Goal: Task Accomplishment & Management: Manage account settings

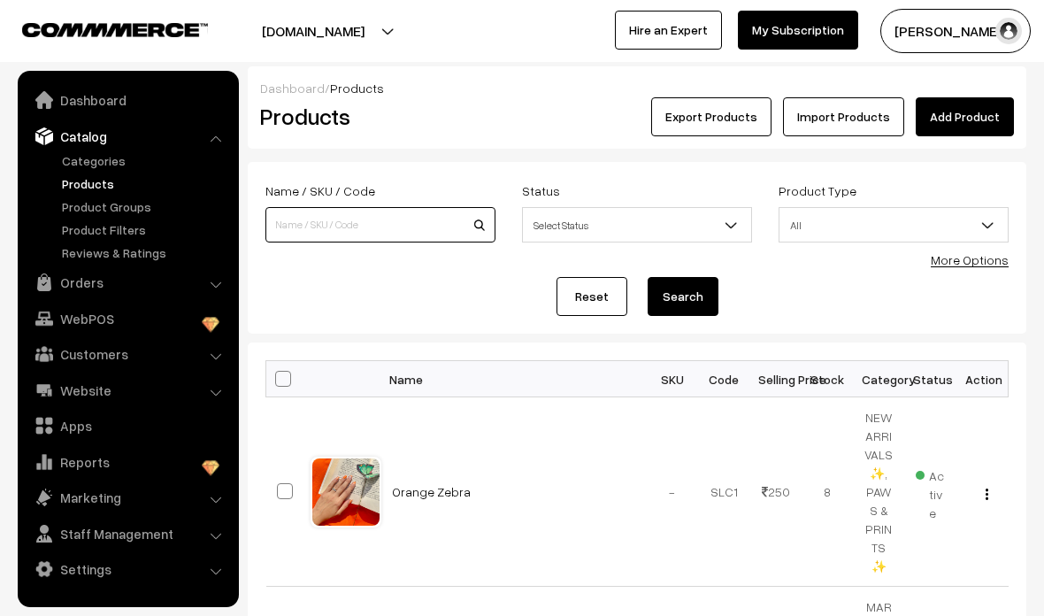
click at [286, 227] on input at bounding box center [381, 224] width 230 height 35
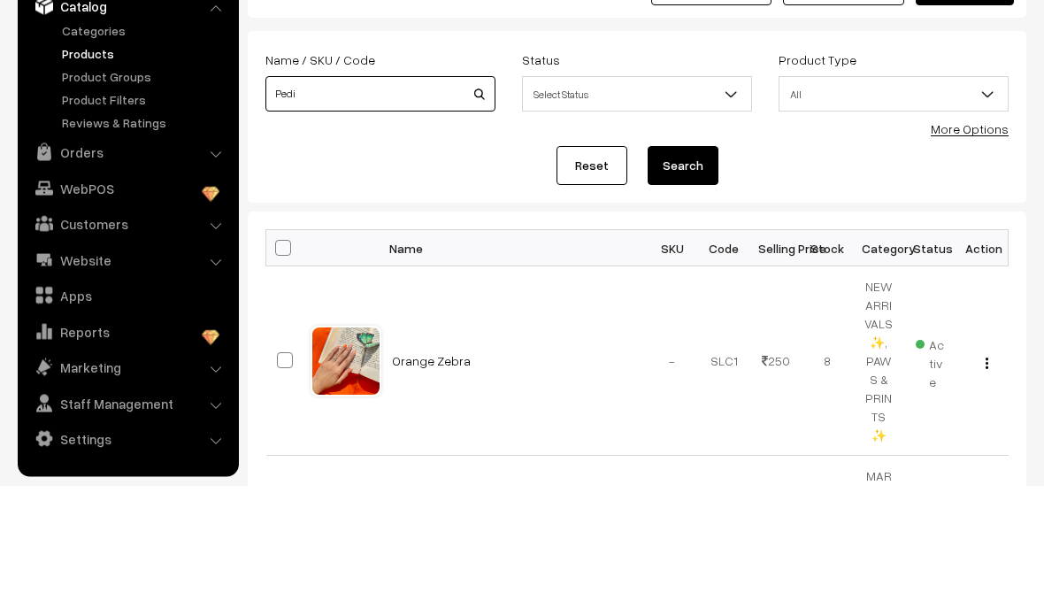
type input "Pedi"
click at [672, 277] on button "Search" at bounding box center [683, 296] width 71 height 39
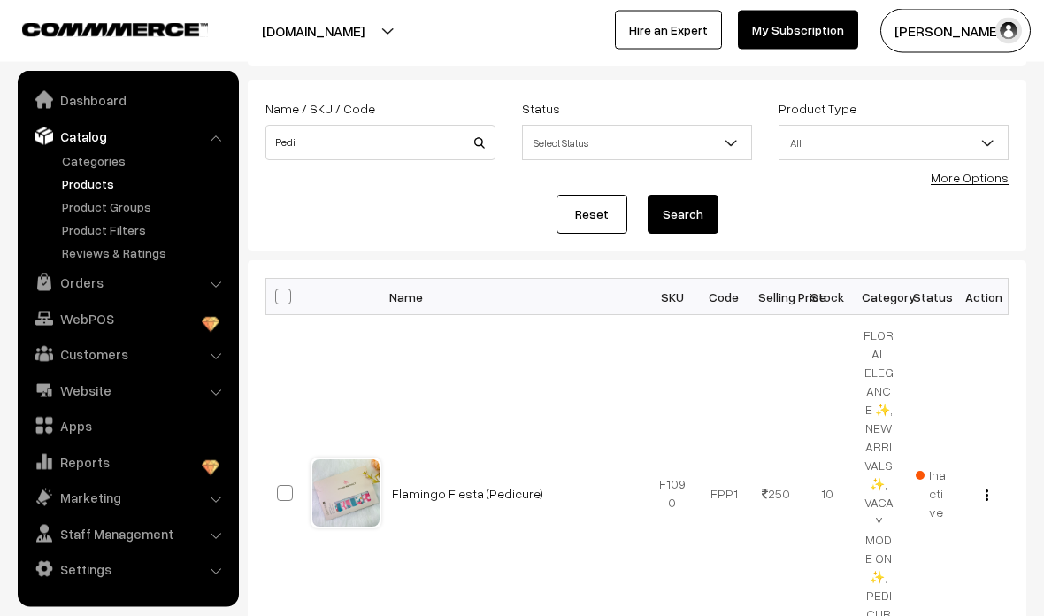
scroll to position [81, 0]
click at [495, 492] on link "Flamingo Fiesta (Pedicure)" at bounding box center [467, 494] width 151 height 15
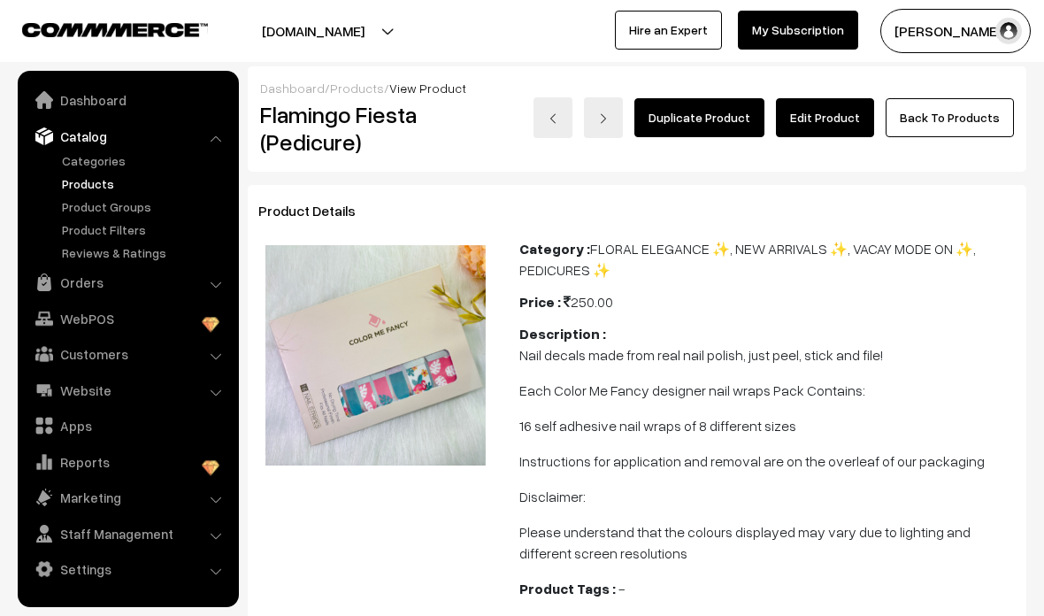
click at [839, 113] on link "Edit Product" at bounding box center [825, 117] width 98 height 39
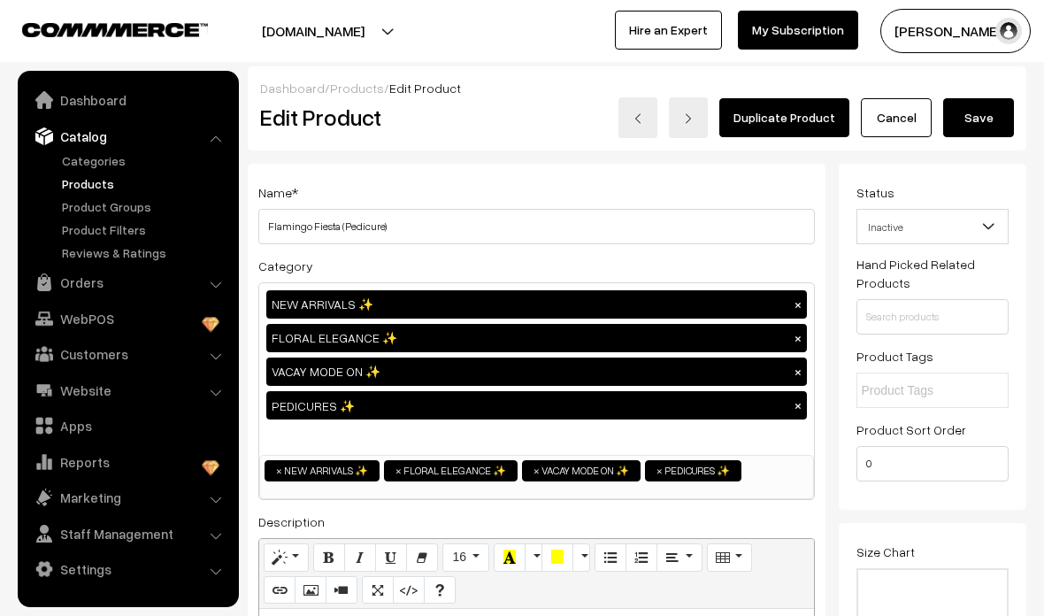
click at [962, 232] on span "Inactive" at bounding box center [933, 227] width 151 height 31
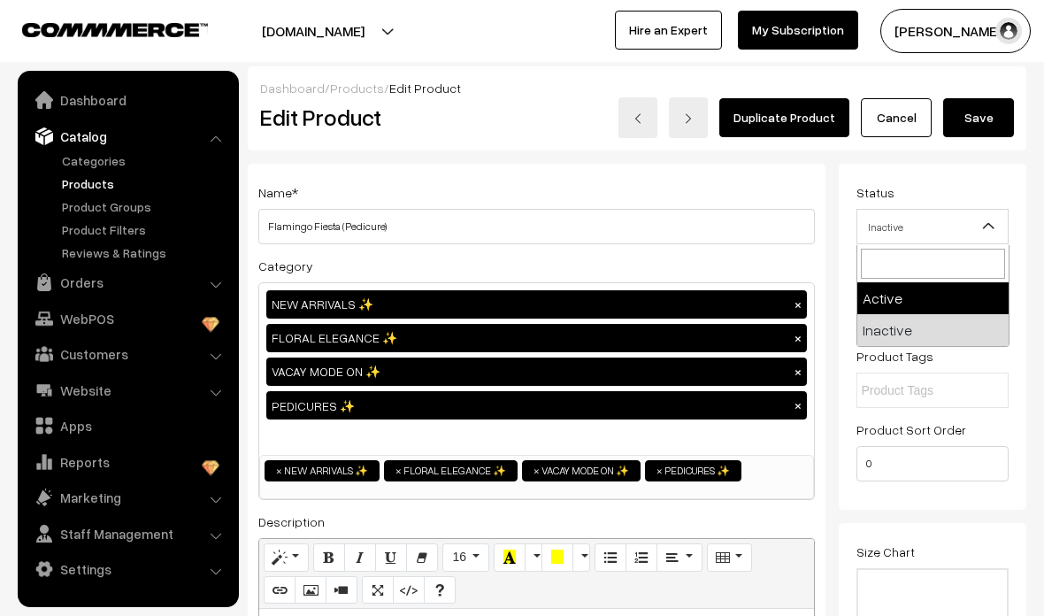
select select "1"
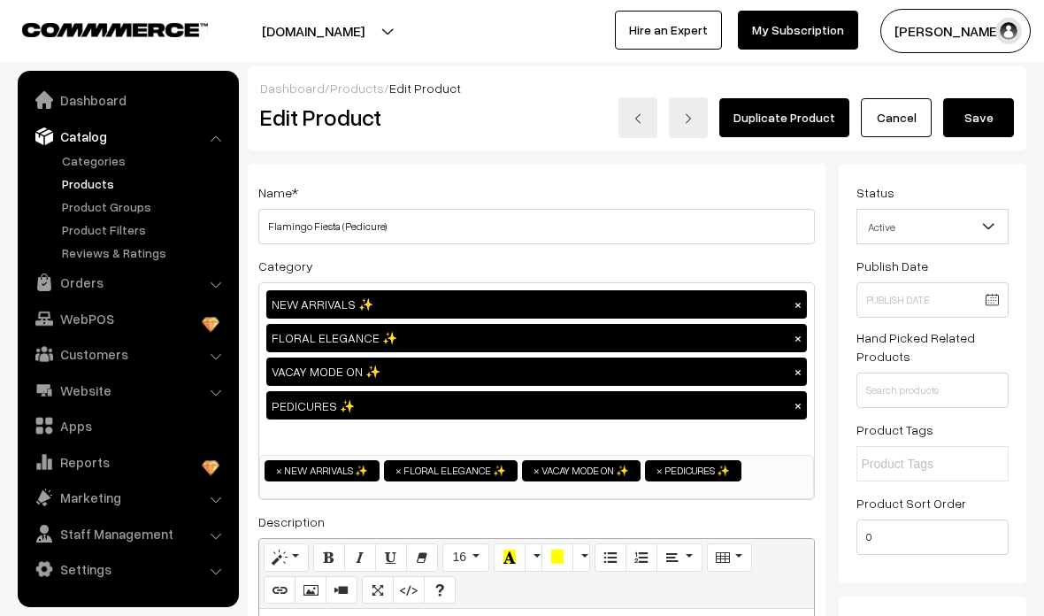
click at [989, 120] on button "Save" at bounding box center [979, 117] width 71 height 39
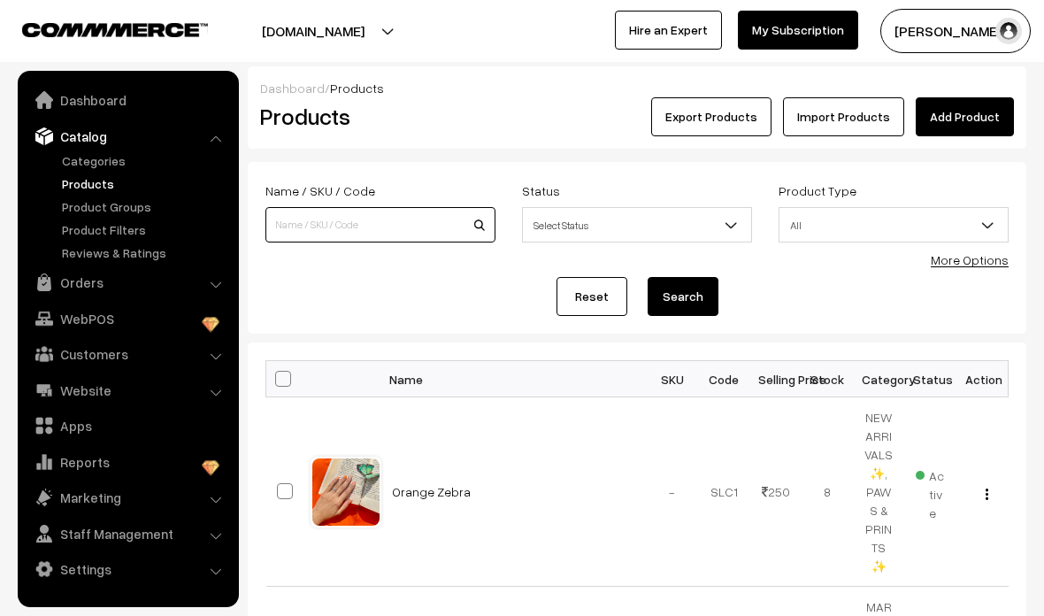
click at [442, 223] on input at bounding box center [381, 224] width 230 height 35
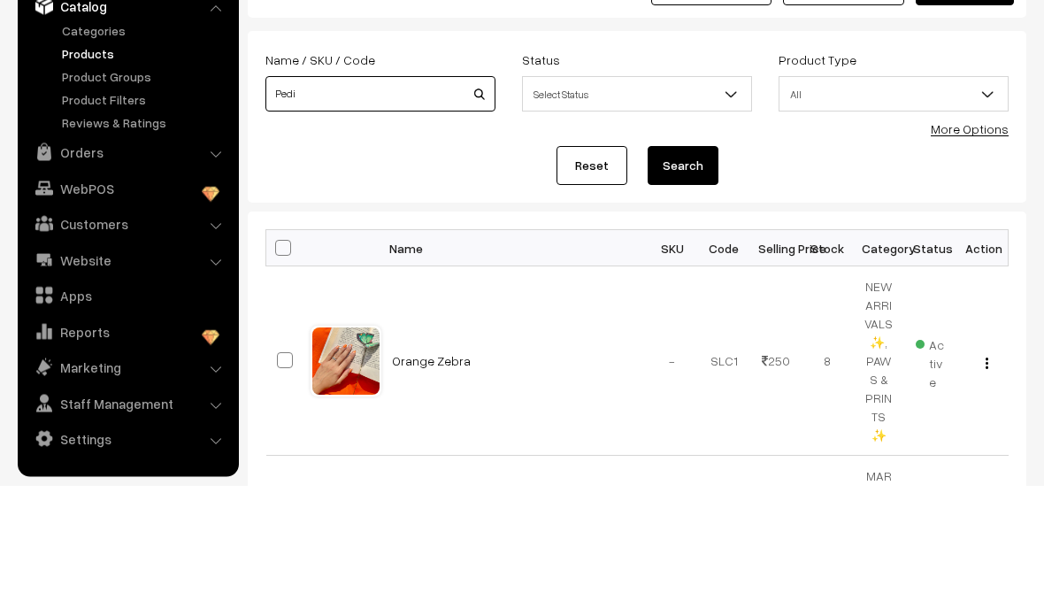
type input "Pedi"
click at [698, 277] on button "Search" at bounding box center [683, 296] width 71 height 39
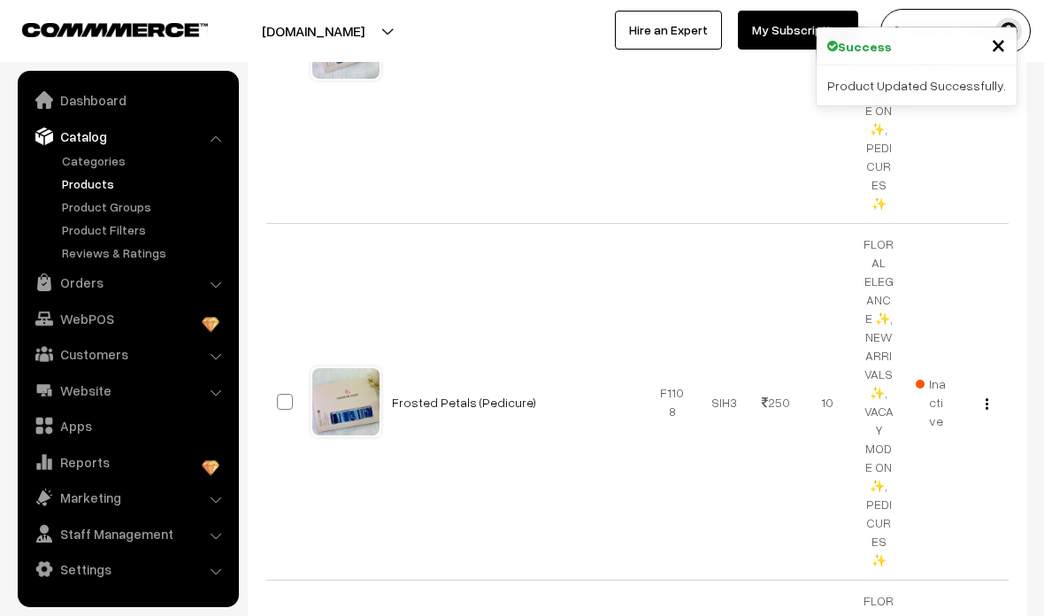
scroll to position [536, 0]
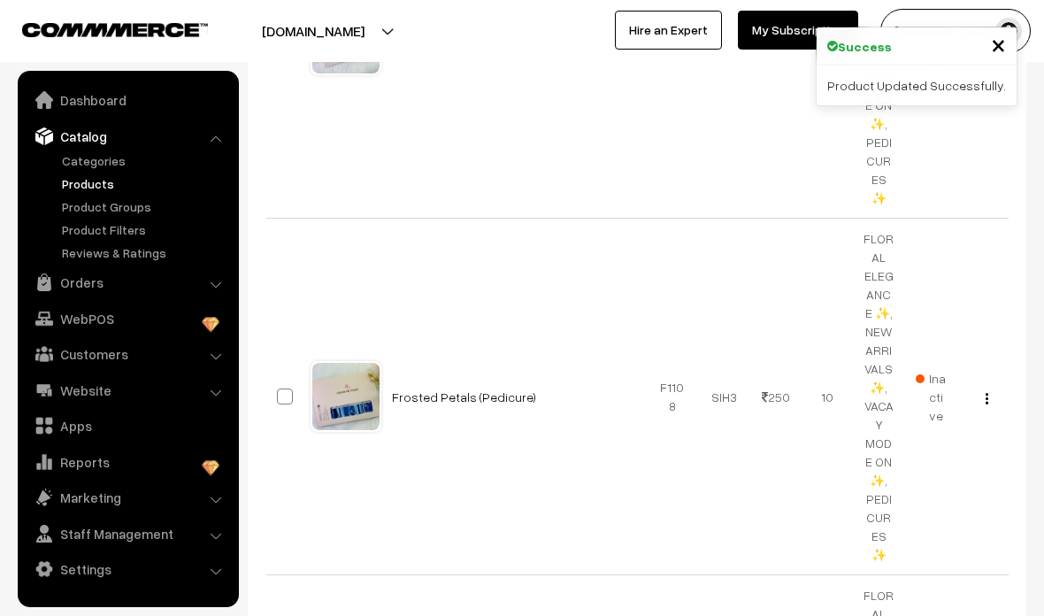
click at [469, 389] on link "Frosted Petals (Pedicure)" at bounding box center [464, 396] width 144 height 15
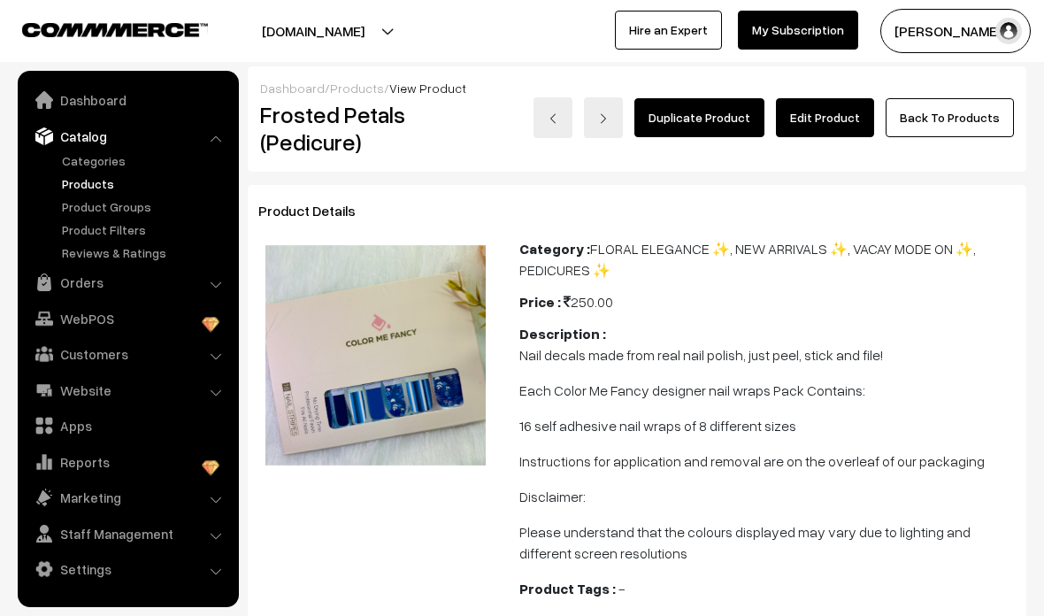
click at [837, 127] on link "Edit Product" at bounding box center [825, 117] width 98 height 39
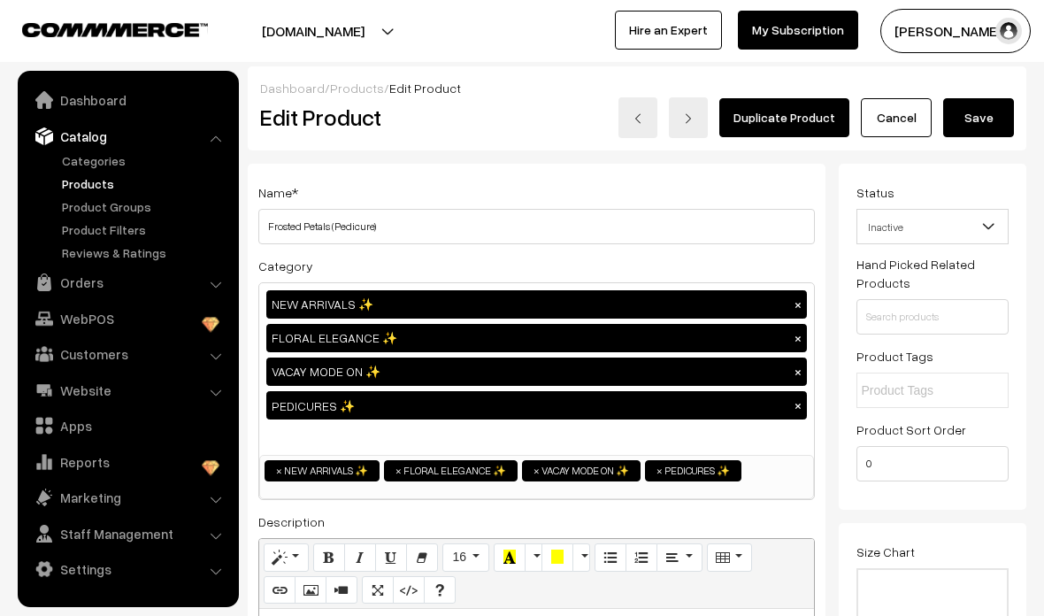
click at [935, 232] on span "Inactive" at bounding box center [933, 227] width 151 height 31
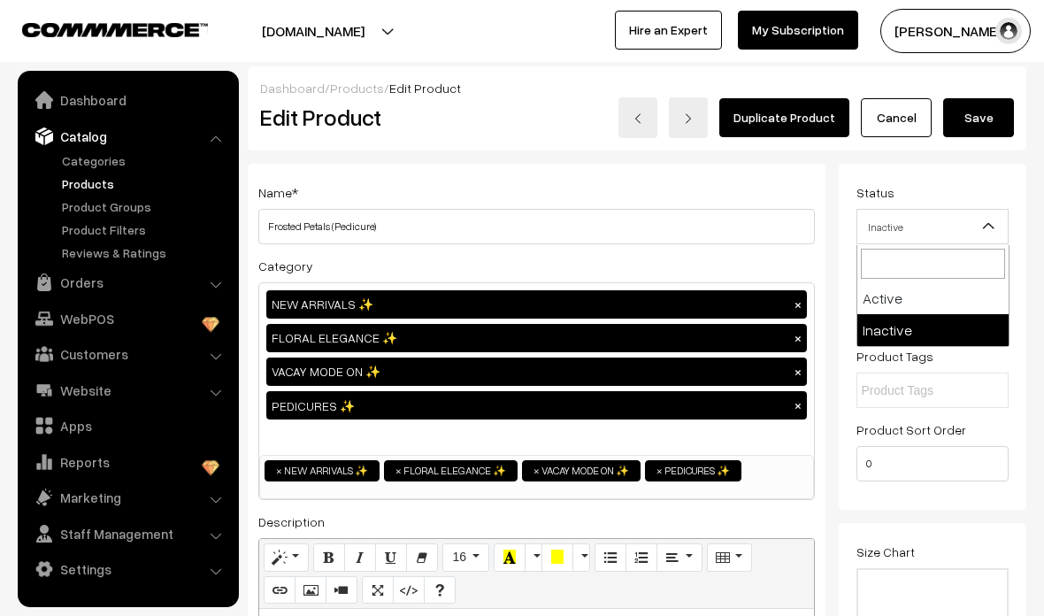
select select "1"
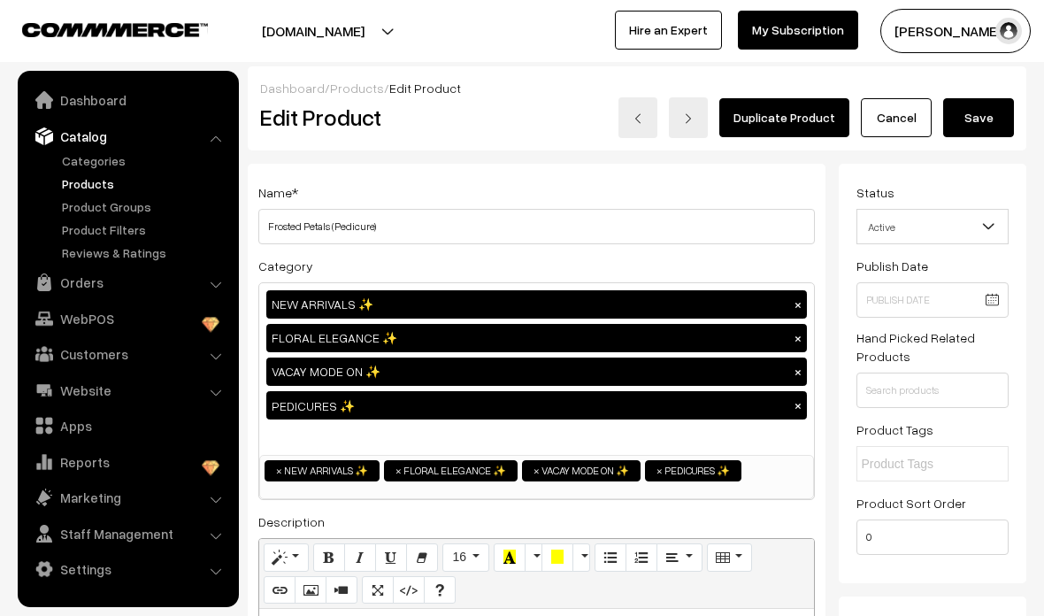
click at [989, 112] on button "Save" at bounding box center [979, 117] width 71 height 39
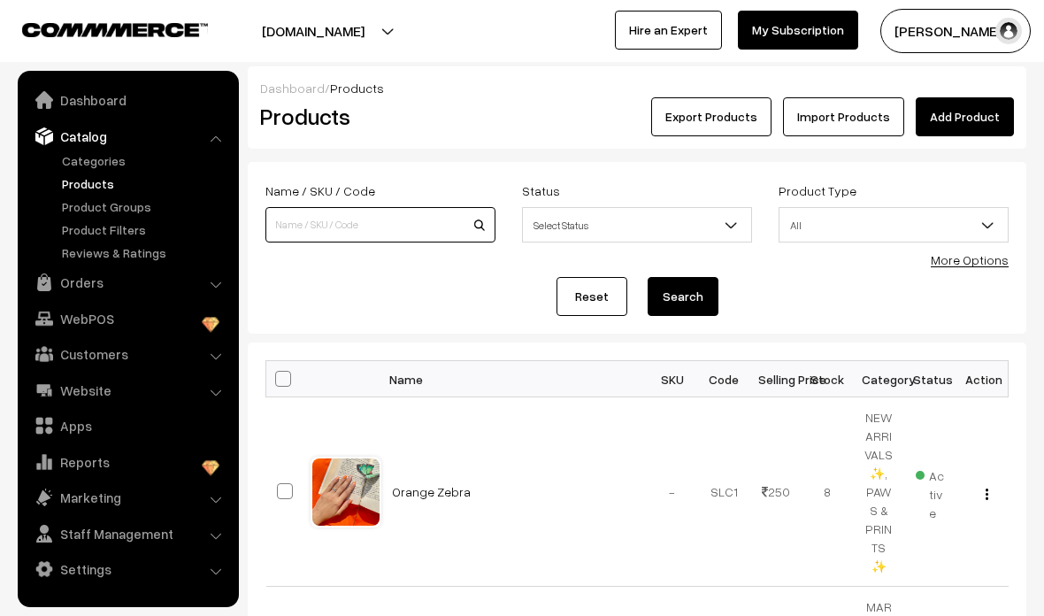
click at [438, 228] on input at bounding box center [381, 224] width 230 height 35
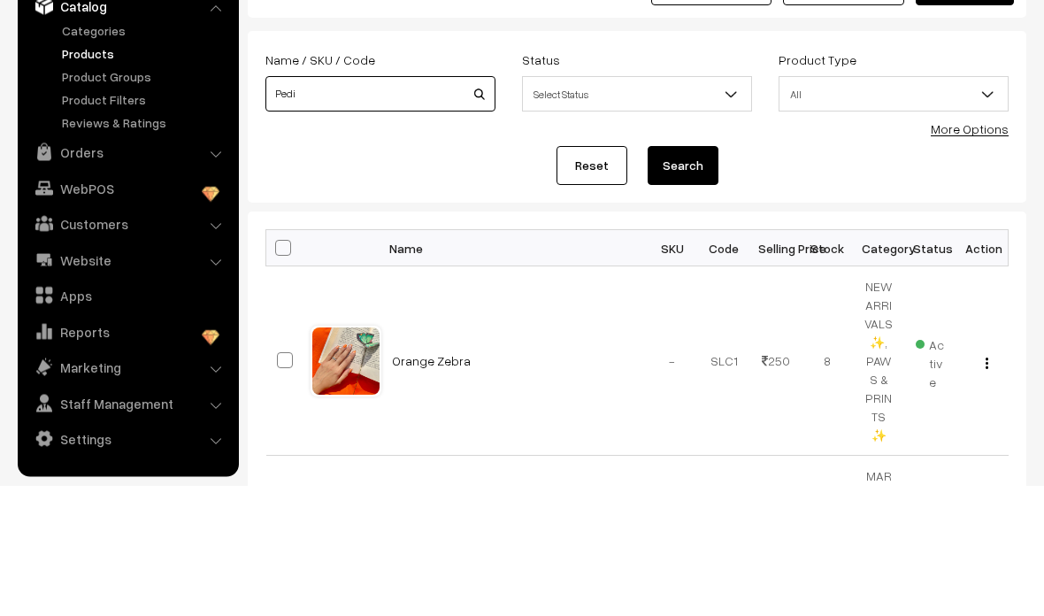
type input "Pedi"
click at [687, 277] on button "Search" at bounding box center [683, 296] width 71 height 39
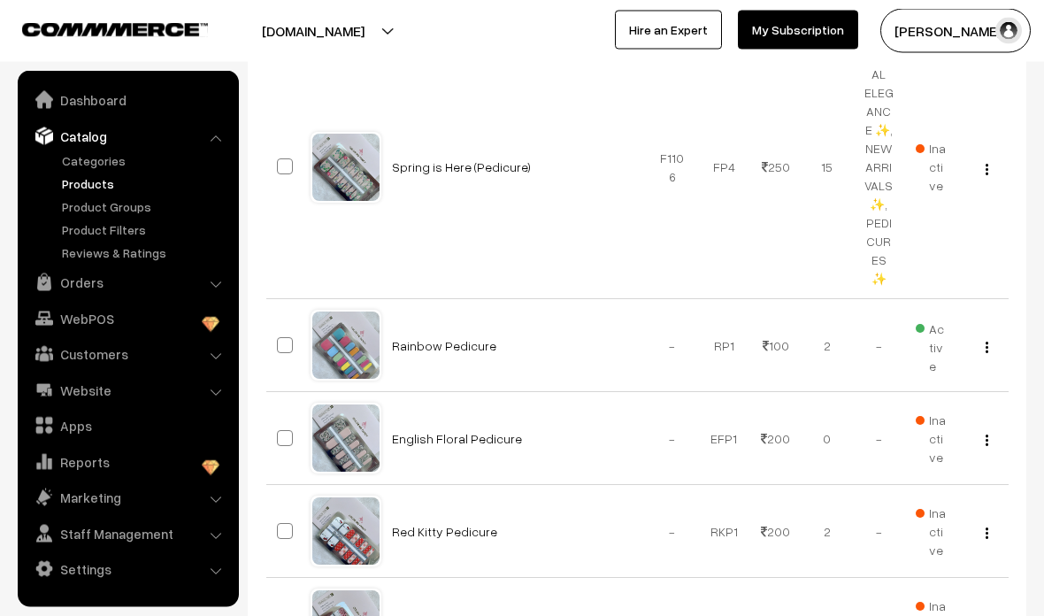
scroll to position [1867, 0]
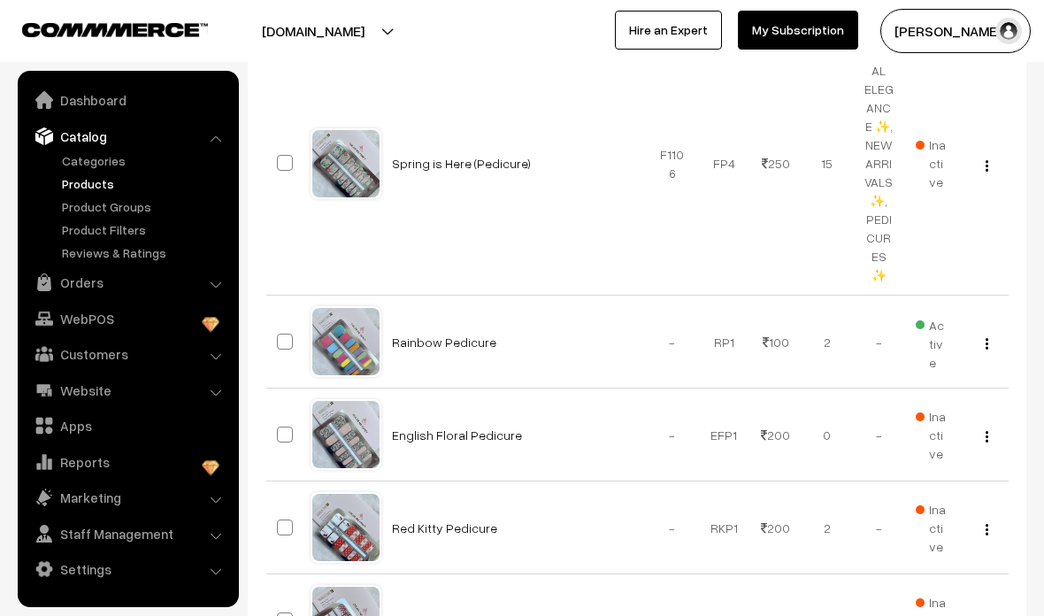
click at [475, 335] on link "Rainbow Pedicure" at bounding box center [444, 342] width 104 height 15
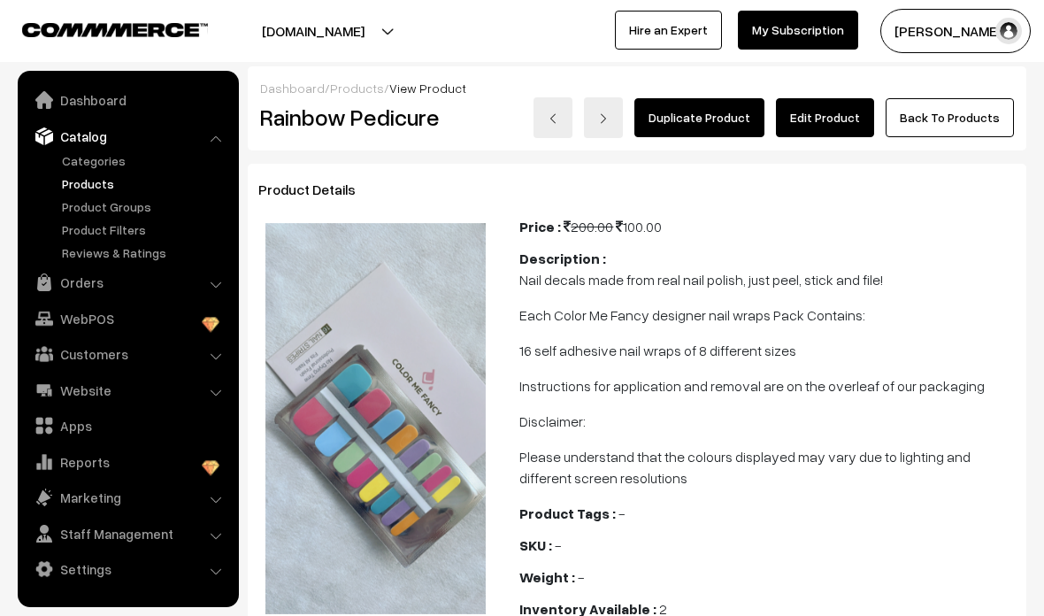
click at [837, 127] on link "Edit Product" at bounding box center [825, 117] width 98 height 39
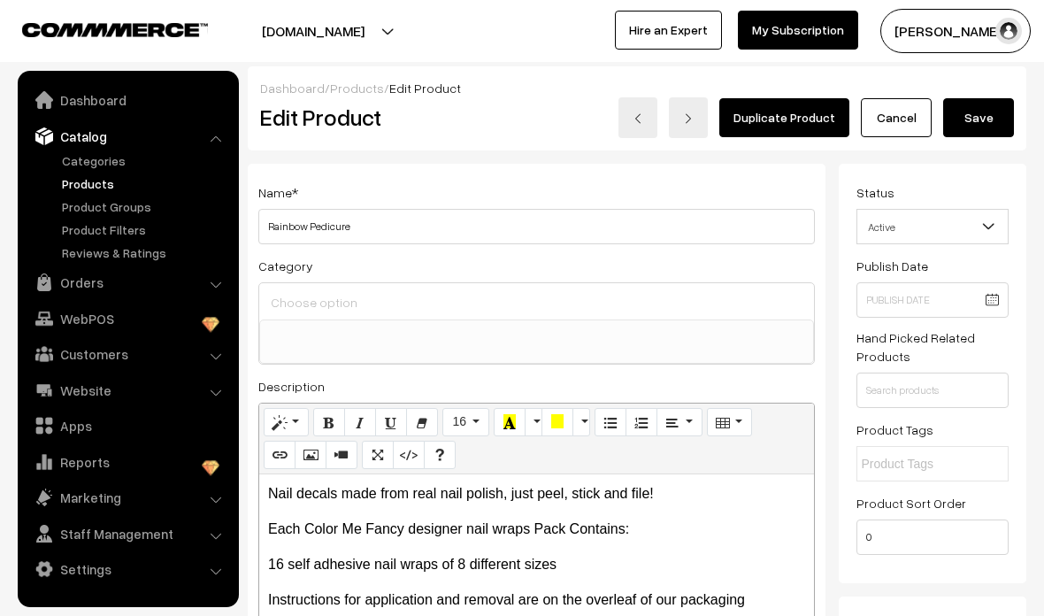
select select
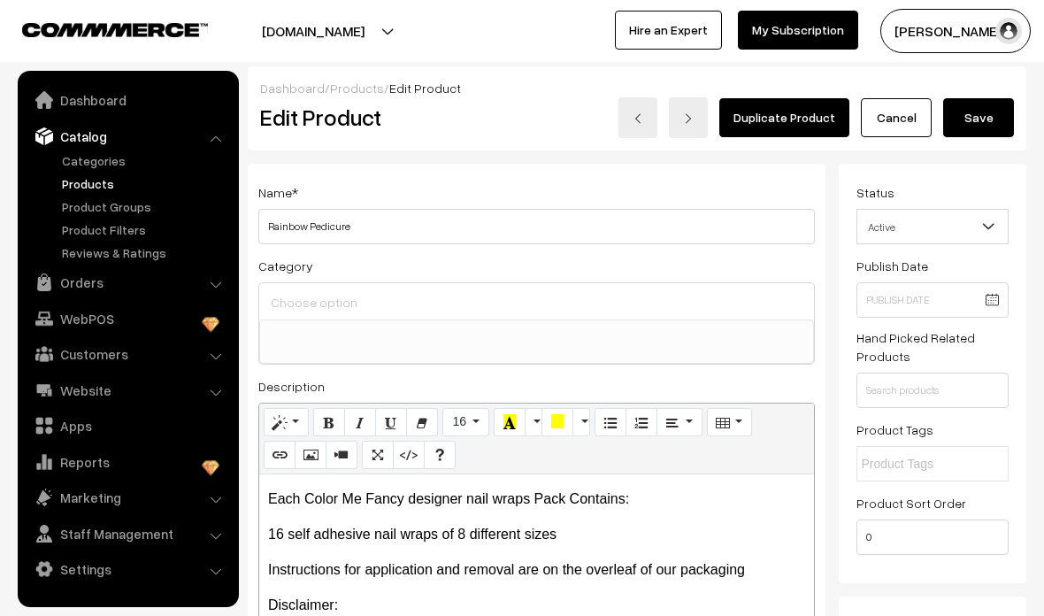
click at [540, 316] on input at bounding box center [536, 303] width 541 height 26
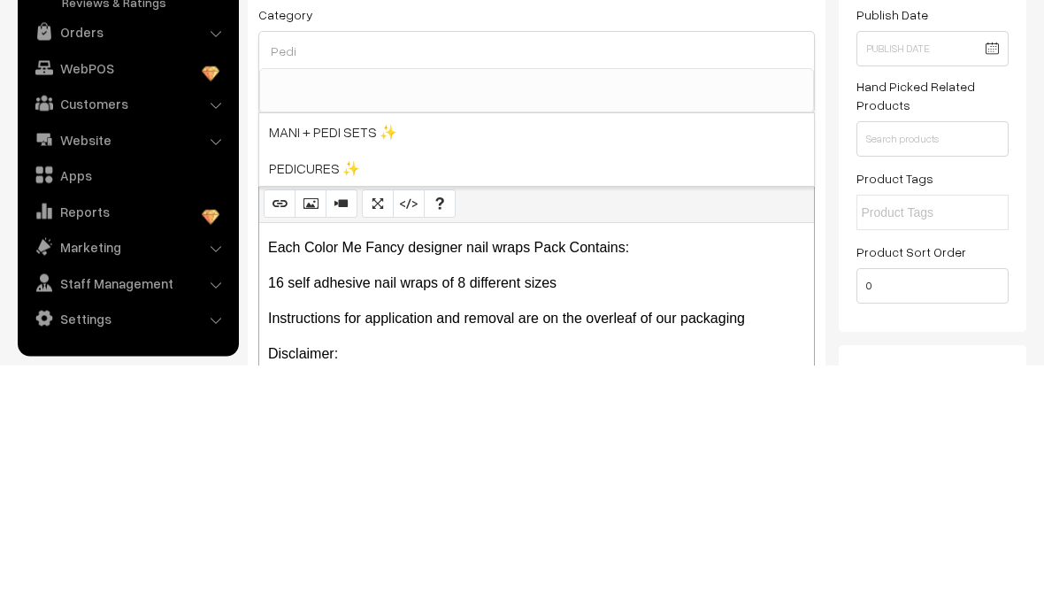
type input "Pedi"
click at [675, 401] on span "PEDICURES ✨" at bounding box center [536, 419] width 555 height 36
select select "22"
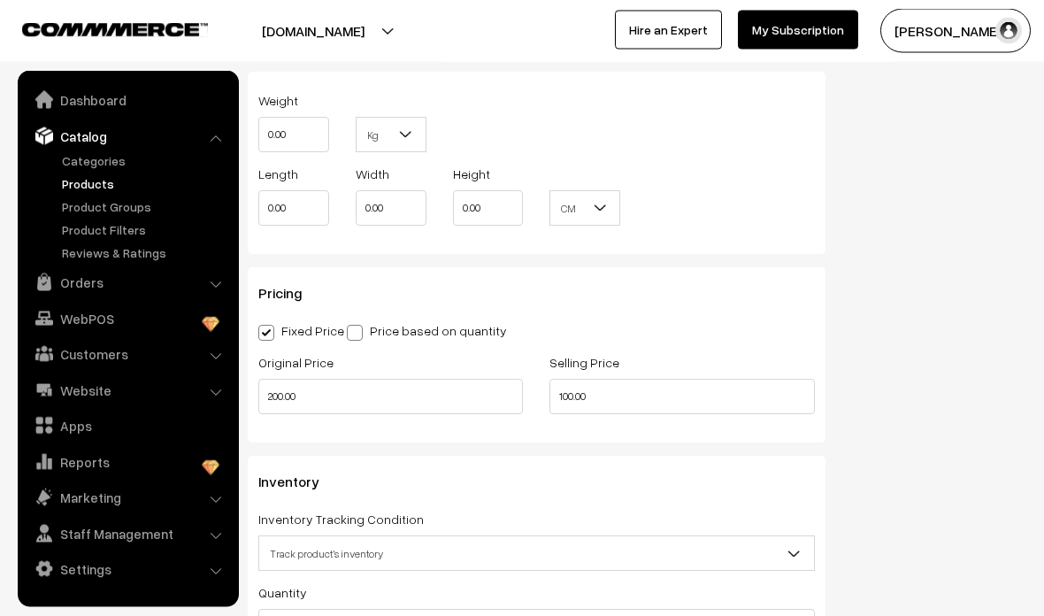
scroll to position [1171, 0]
click at [481, 403] on input "200.00" at bounding box center [390, 396] width 265 height 35
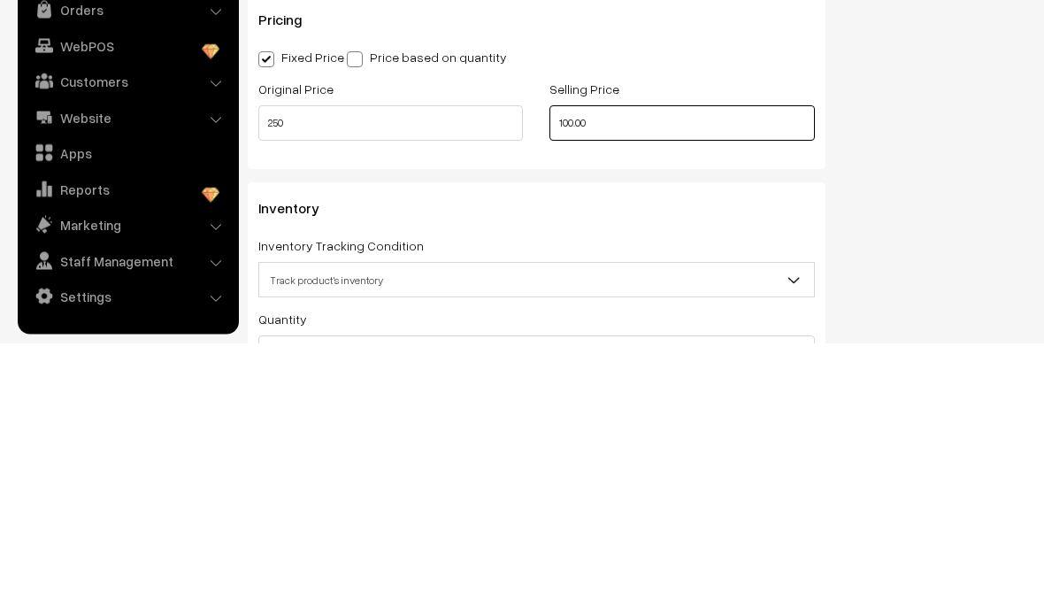
click at [755, 379] on input "100.00" at bounding box center [682, 396] width 265 height 35
type input "250.00"
type input "1"
click at [1034, 221] on div "Status Active Inactive Active Publish Date Product Type -- Select -- -- Select …" at bounding box center [940, 24] width 202 height 2062
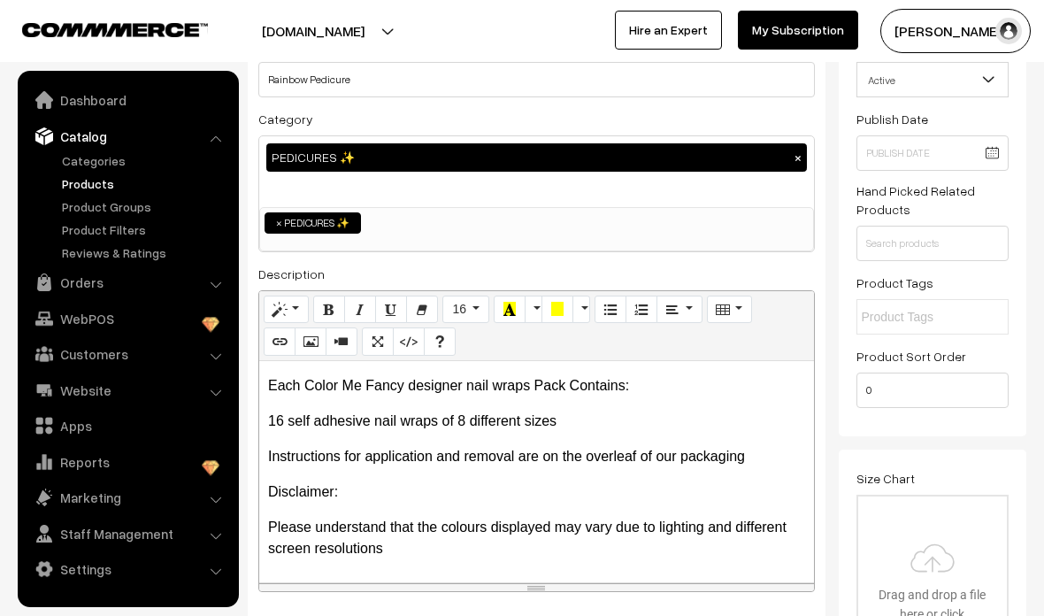
scroll to position [0, 0]
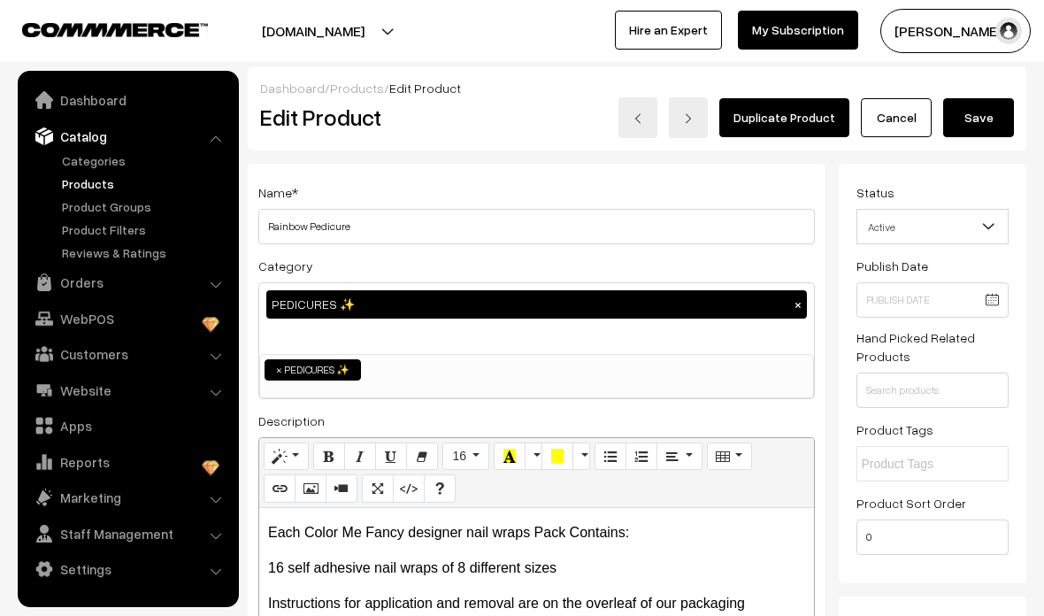
click at [991, 133] on button "Save" at bounding box center [979, 117] width 71 height 39
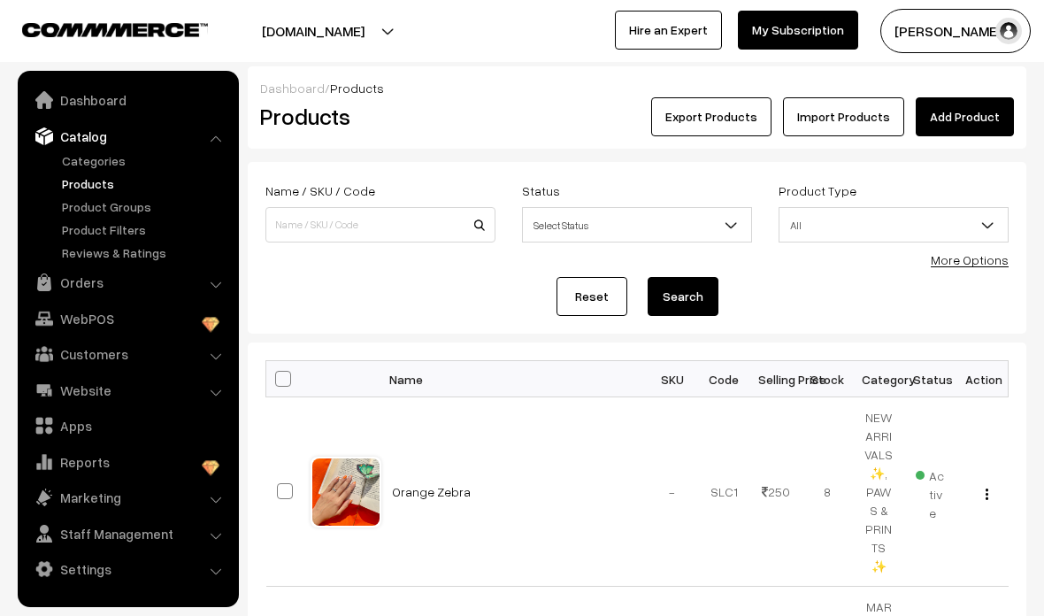
click at [124, 151] on link "Categories" at bounding box center [145, 160] width 175 height 19
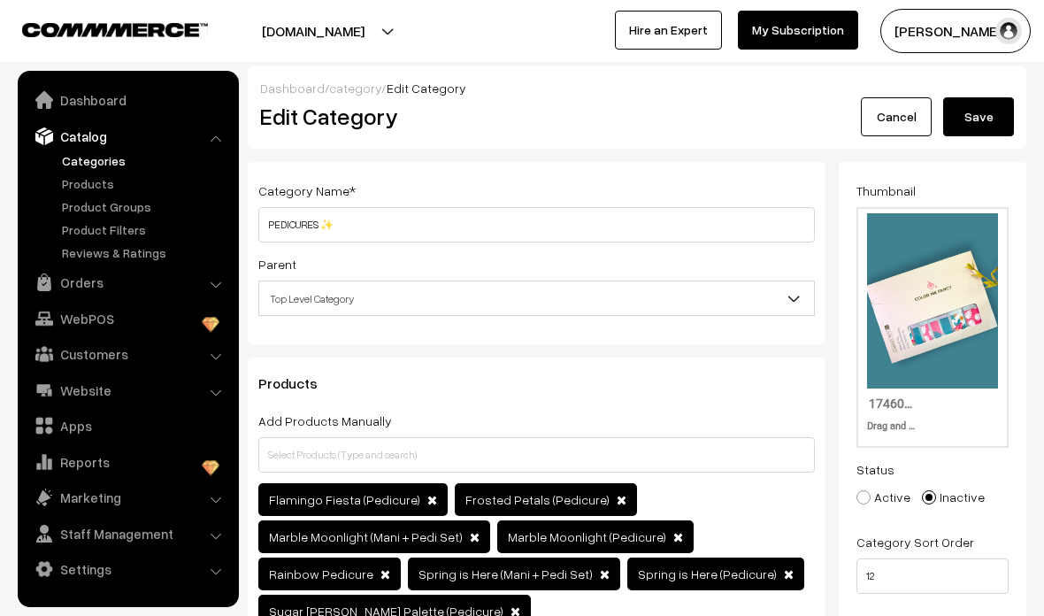
click at [884, 502] on label "Active" at bounding box center [884, 497] width 54 height 19
click at [859, 490] on input "Active" at bounding box center [854, 485] width 12 height 12
radio input "true"
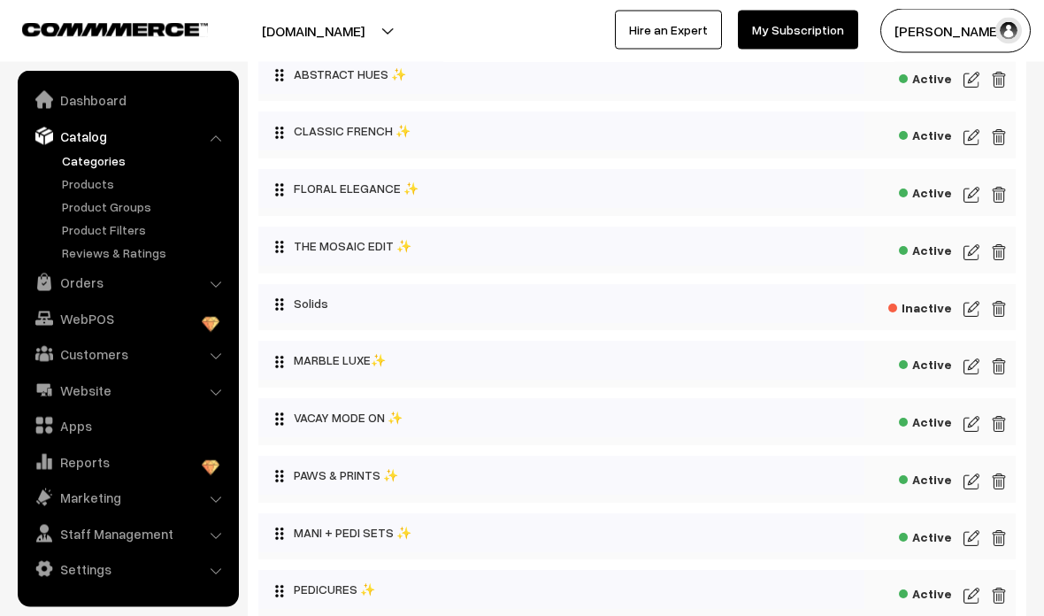
scroll to position [316, 0]
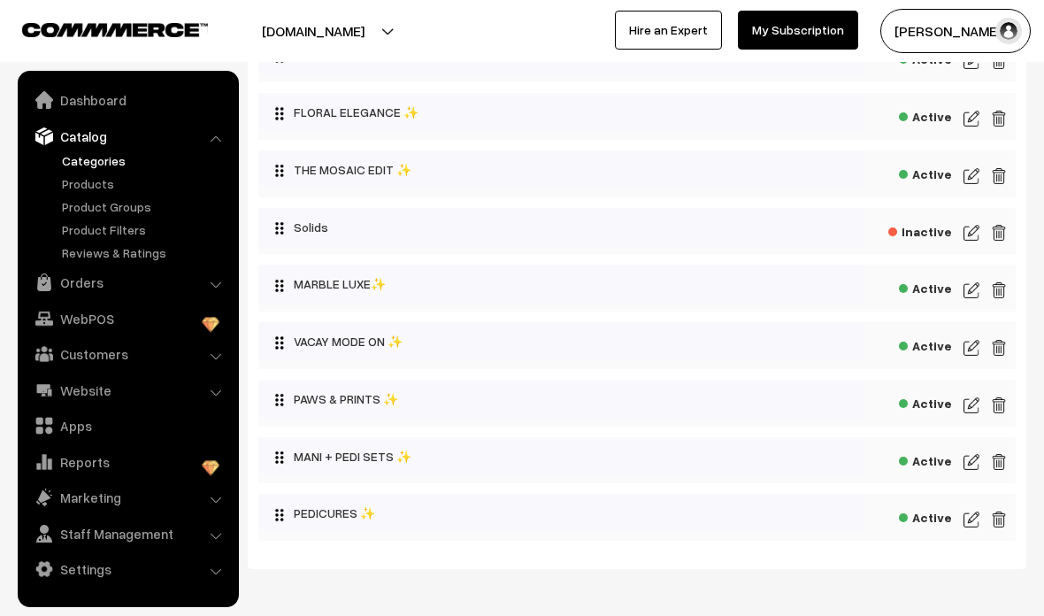
click at [970, 520] on img at bounding box center [972, 519] width 16 height 21
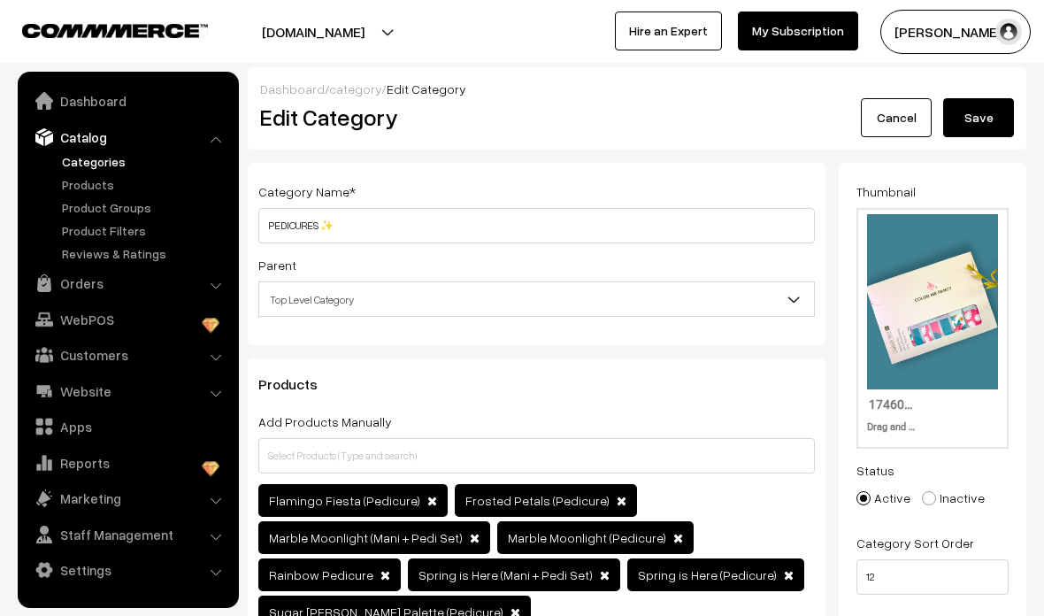
click at [976, 129] on button "Save" at bounding box center [979, 116] width 71 height 39
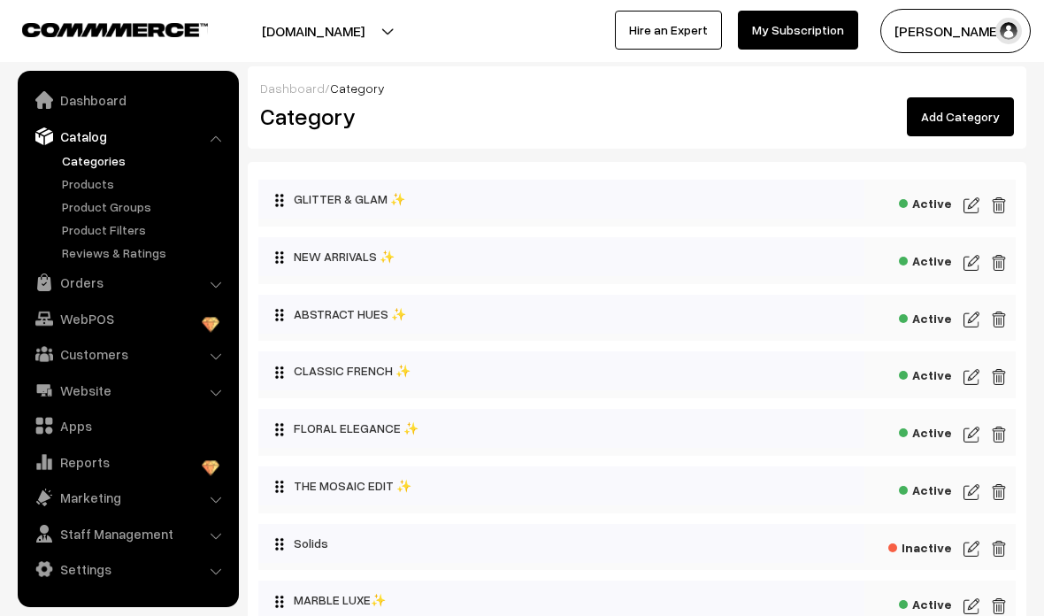
click at [89, 187] on link "Products" at bounding box center [145, 183] width 175 height 19
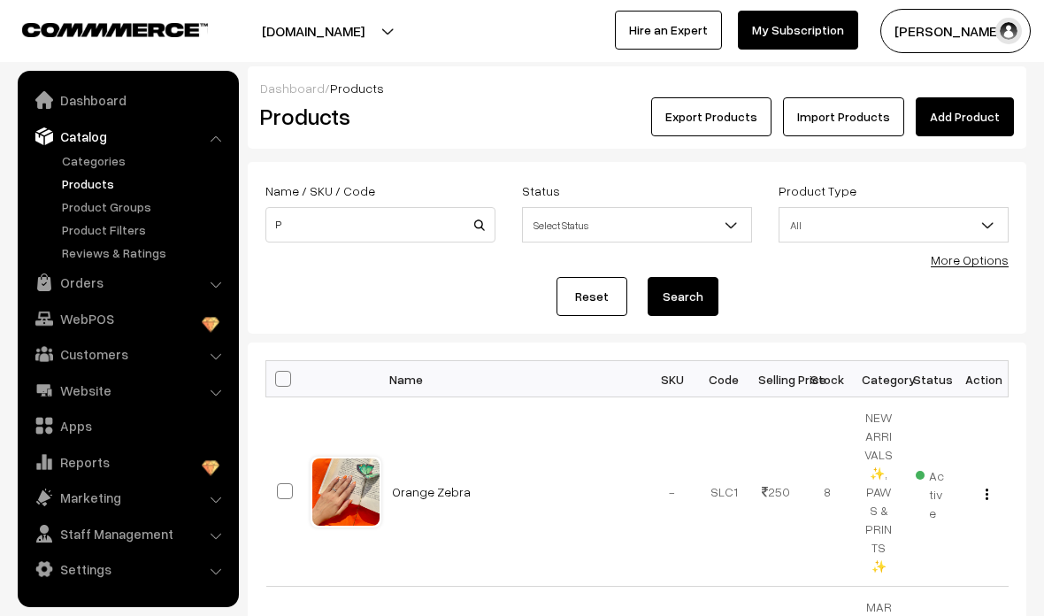
scroll to position [131, 0]
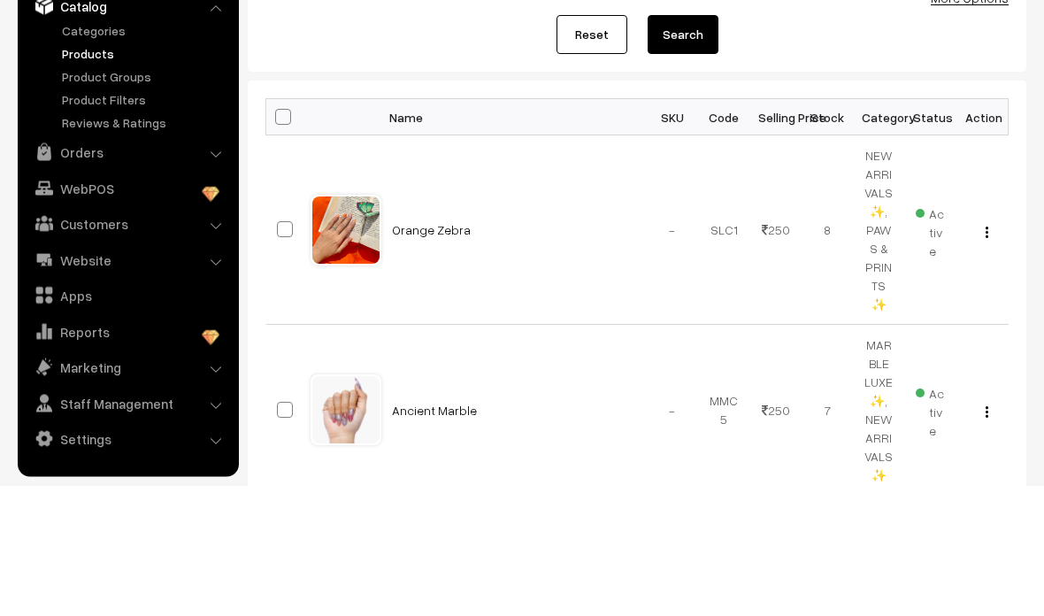
type input "Pedi"
click at [691, 165] on button "Search" at bounding box center [683, 165] width 71 height 39
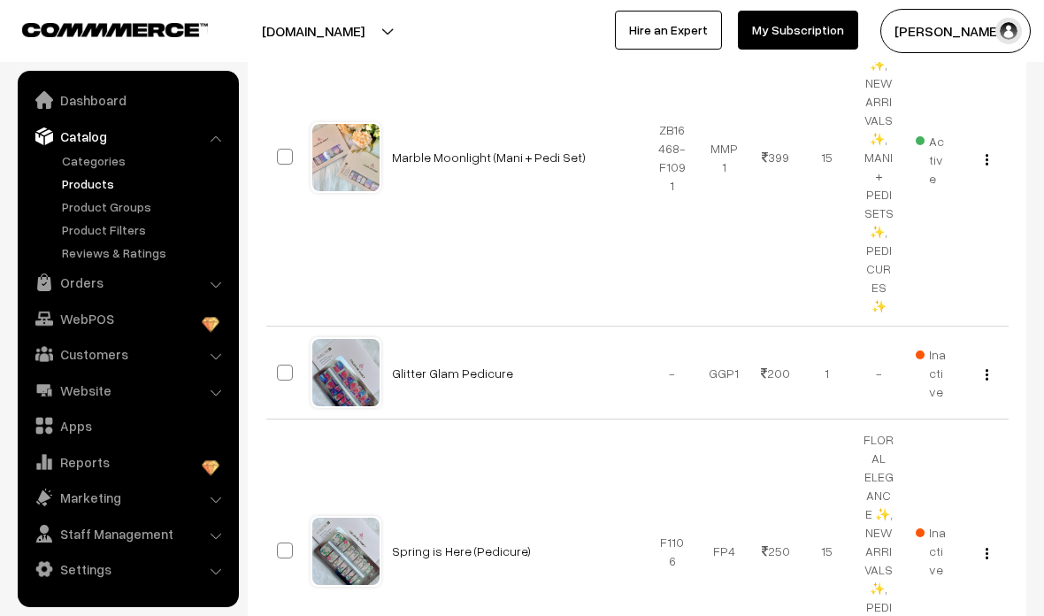
scroll to position [1534, 0]
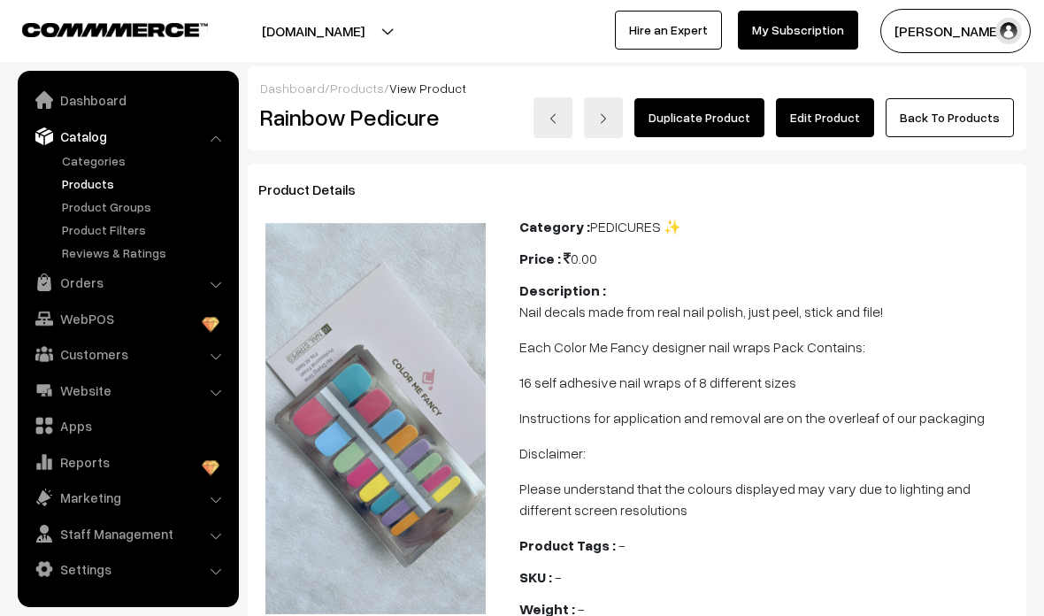
click at [829, 127] on link "Edit Product" at bounding box center [825, 117] width 98 height 39
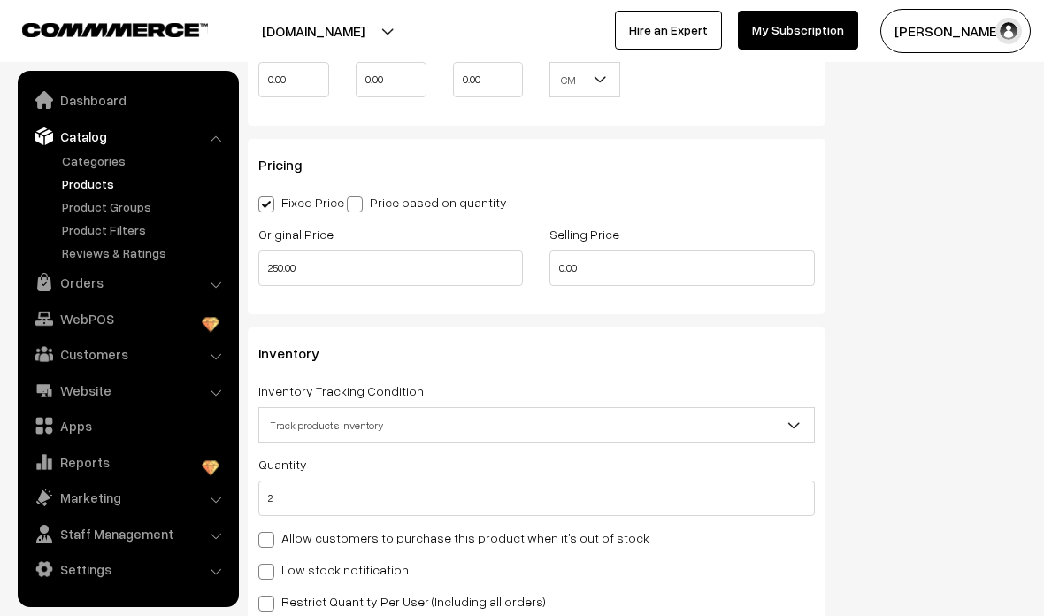
scroll to position [1294, 0]
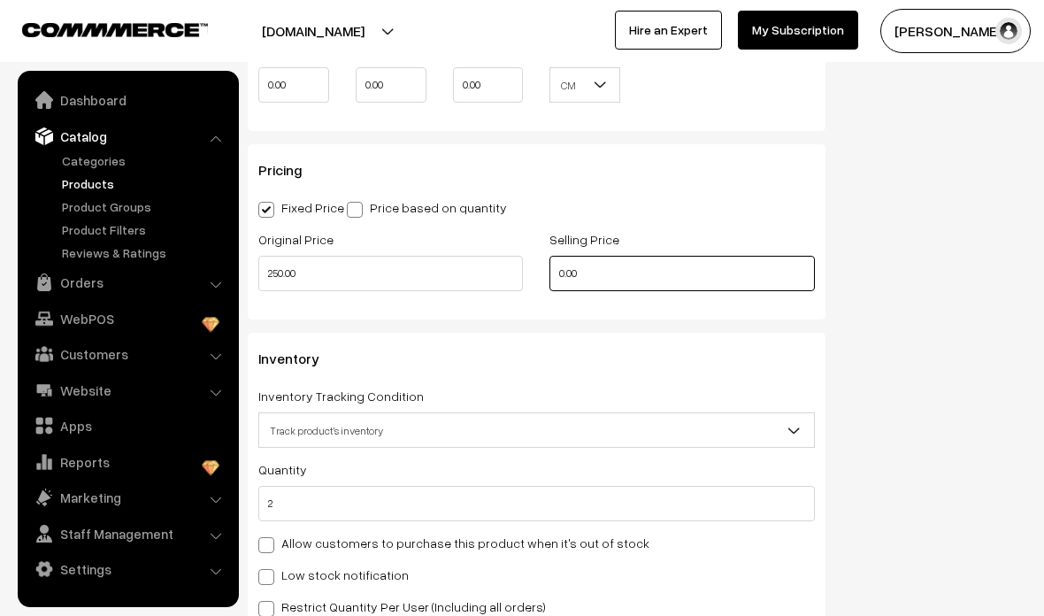
click at [690, 266] on input "0.00" at bounding box center [682, 273] width 265 height 35
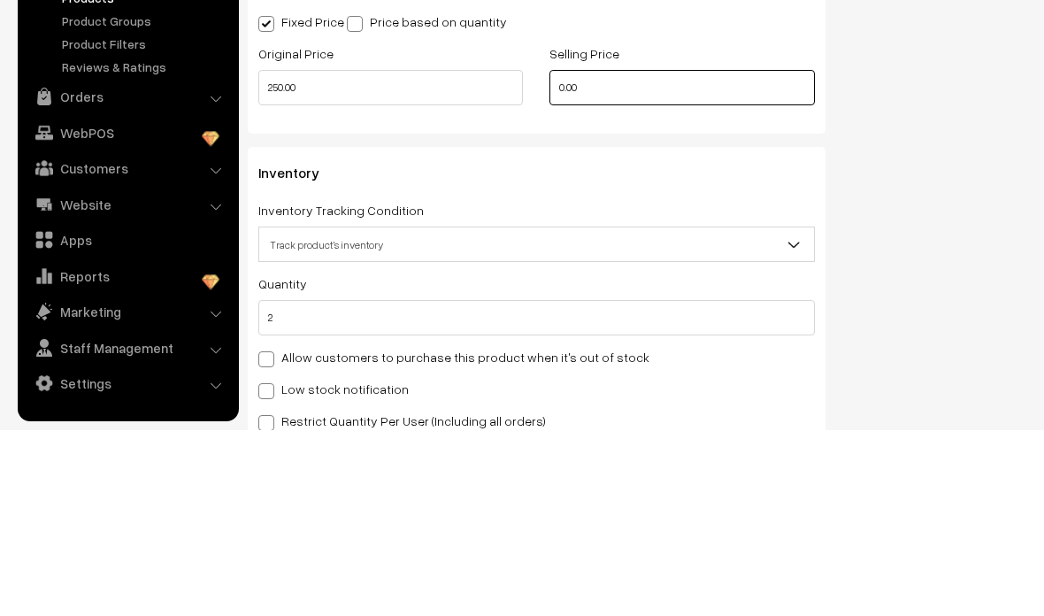
click at [787, 256] on input "0.00" at bounding box center [682, 273] width 265 height 35
type input "0"
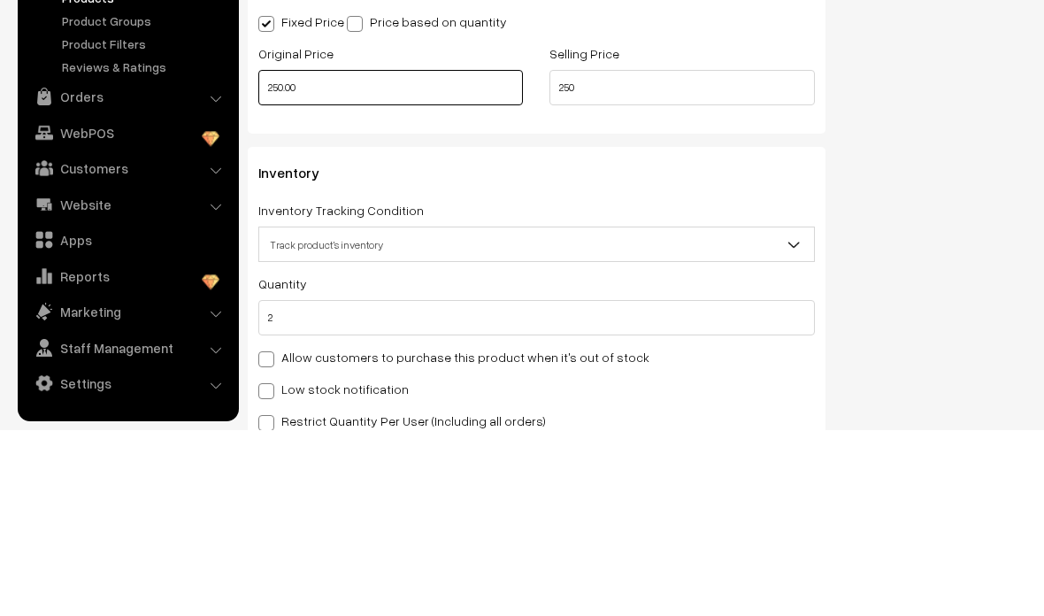
click at [422, 256] on input "250.00" at bounding box center [390, 273] width 265 height 35
type input "250.00"
click at [473, 256] on input "250.00" at bounding box center [390, 273] width 265 height 35
type input "2"
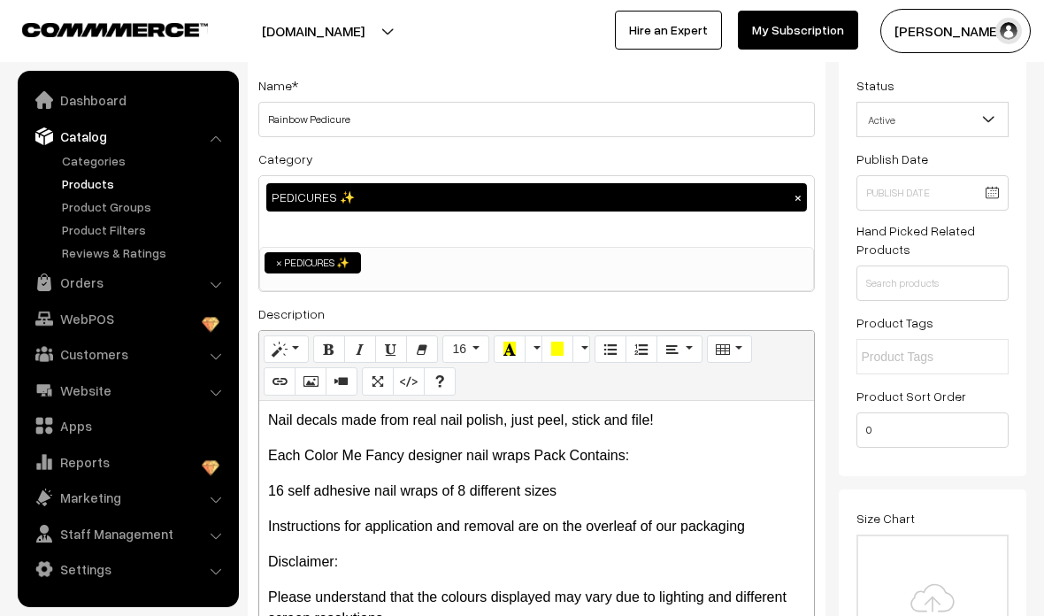
scroll to position [0, 0]
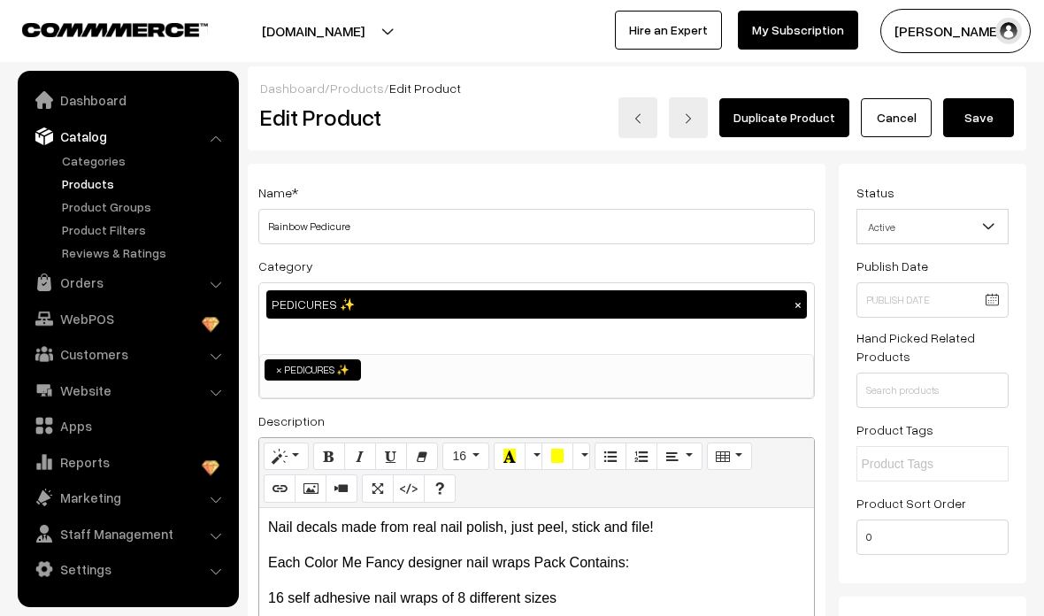
click at [992, 127] on button "Save" at bounding box center [979, 117] width 71 height 39
